Goal: Check status: Check status

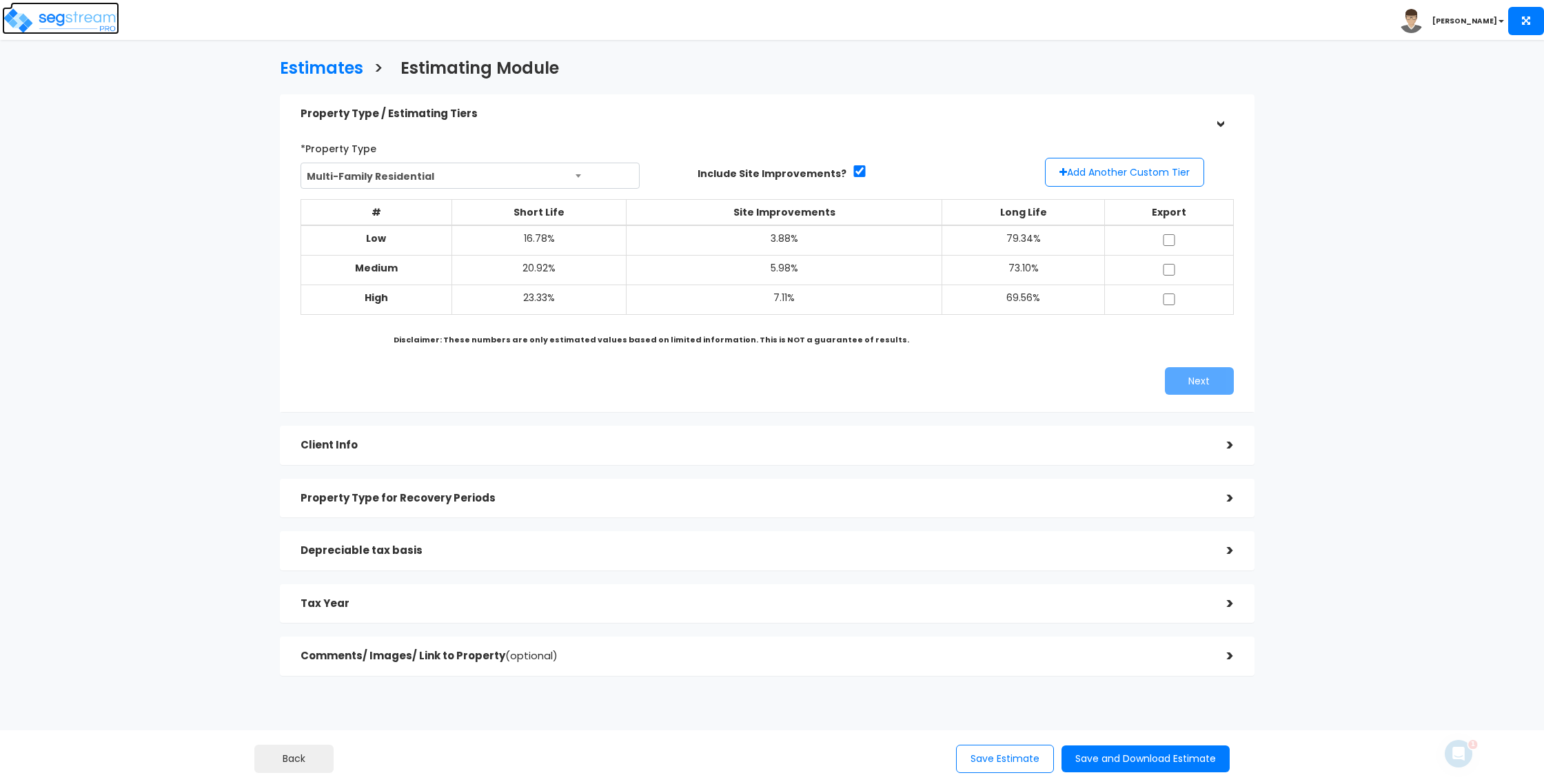
click at [72, 16] on img at bounding box center [61, 20] width 117 height 28
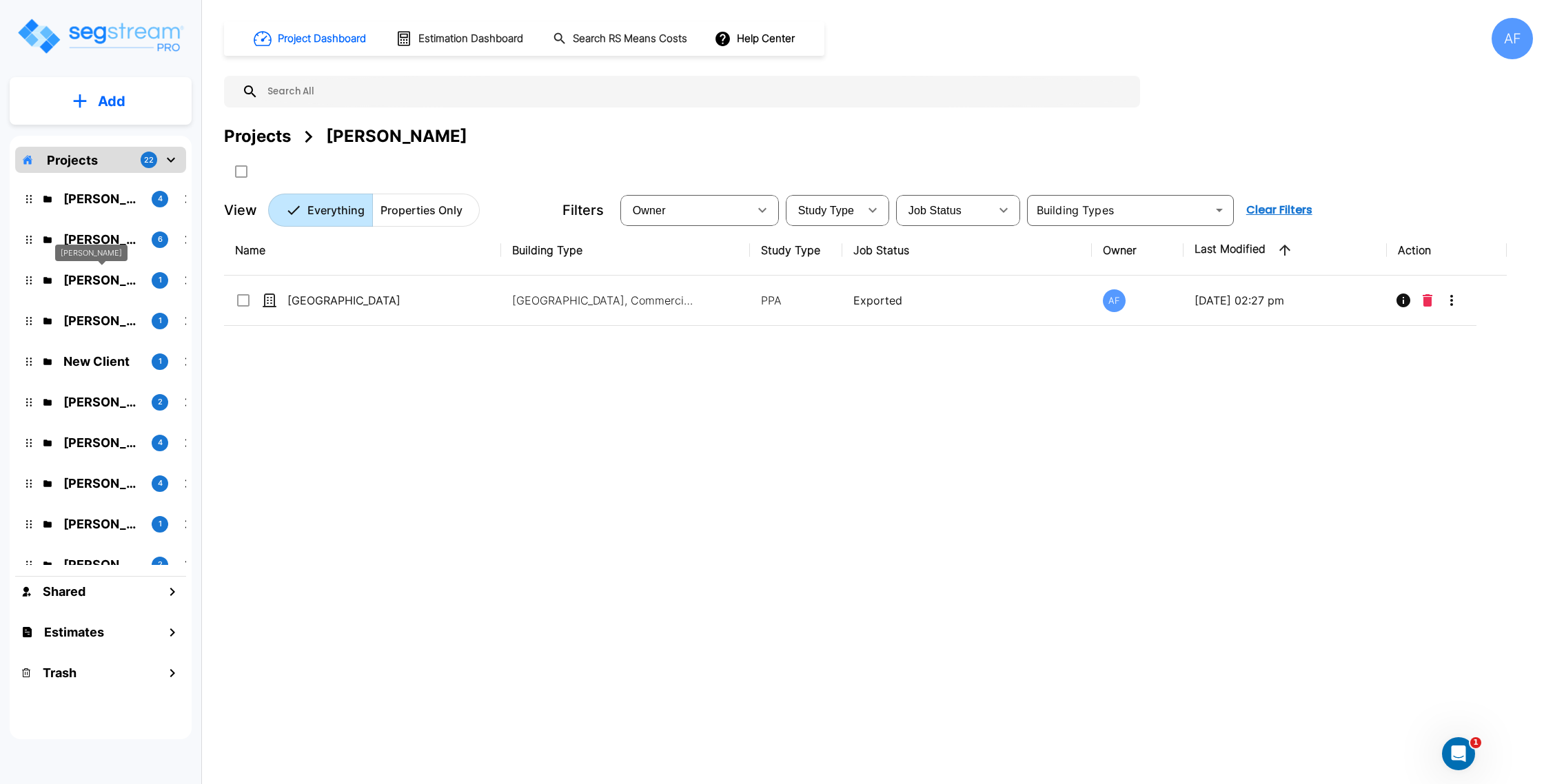
click at [89, 278] on p "Christopher Ballesteros" at bounding box center [102, 280] width 77 height 19
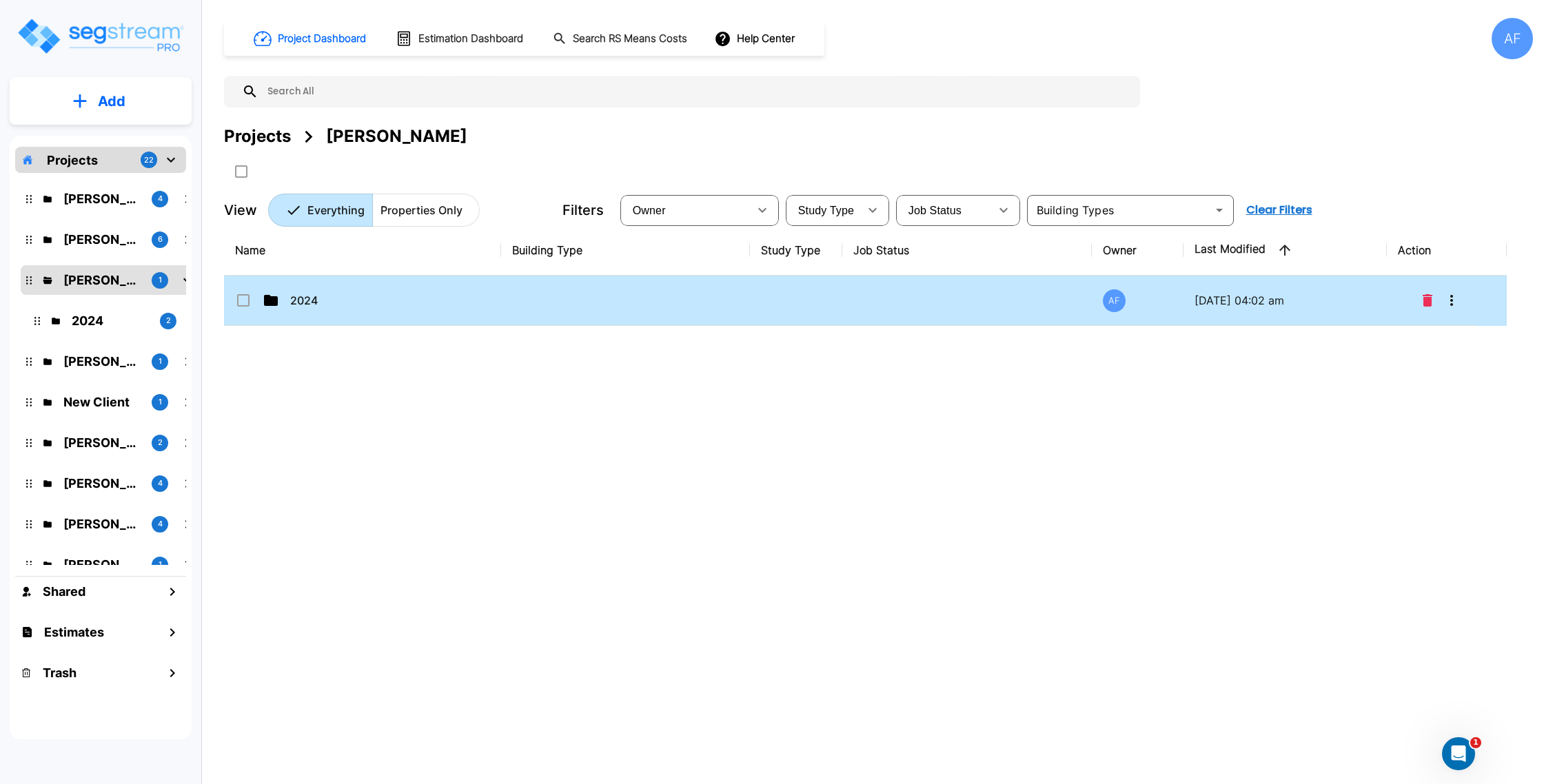
click at [320, 289] on td "2024" at bounding box center [362, 300] width 277 height 50
checkbox input "true"
click at [320, 289] on td "2024" at bounding box center [362, 300] width 277 height 50
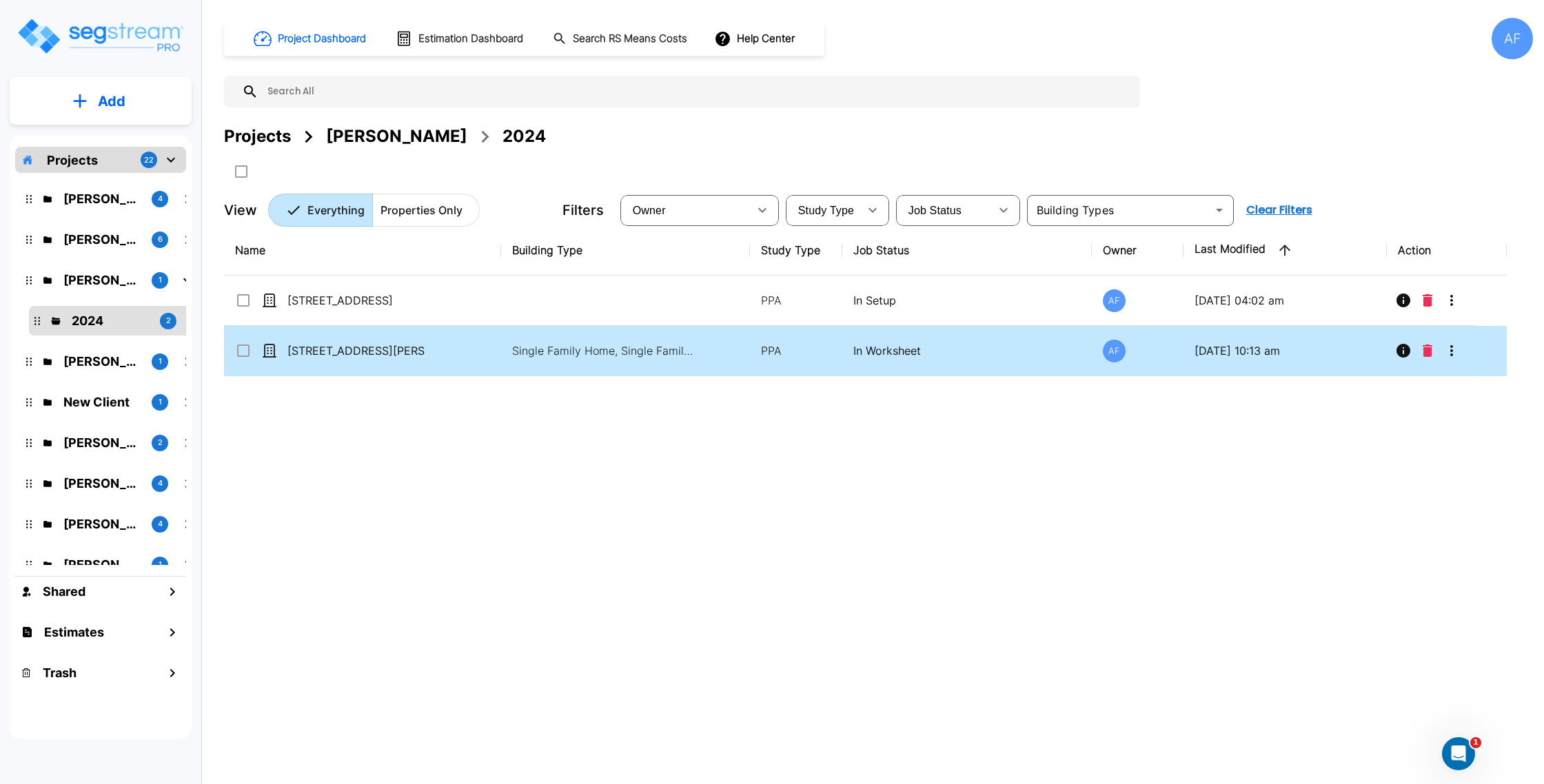
click at [719, 349] on td "Single Family Home, Single Family Home Site" at bounding box center [625, 350] width 249 height 50
checkbox input "true"
click at [719, 349] on td "Single Family Home, Single Family Home Site" at bounding box center [625, 350] width 249 height 50
